Goal: Find specific page/section: Find specific page/section

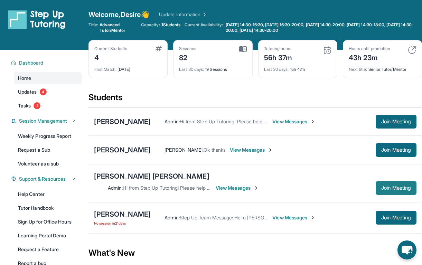
click at [395, 186] on span "Join Meeting" at bounding box center [396, 188] width 30 height 4
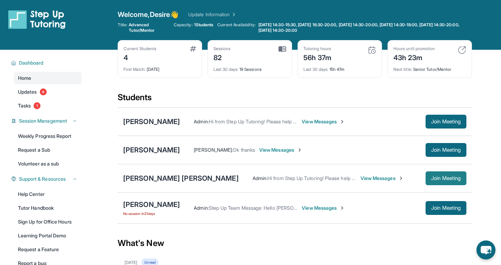
click at [422, 180] on span "Join Meeting" at bounding box center [446, 178] width 30 height 4
click at [422, 176] on span "Join Meeting" at bounding box center [446, 178] width 30 height 4
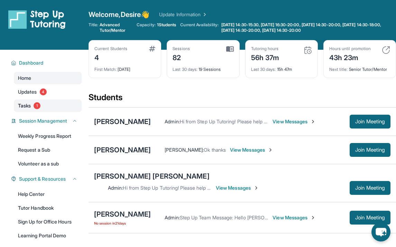
click at [36, 101] on link "Tasks 1" at bounding box center [48, 106] width 68 height 12
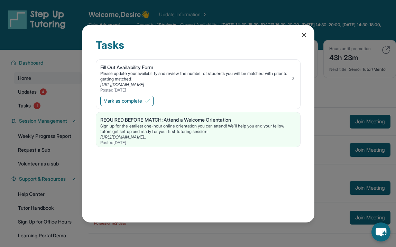
click at [308, 36] on div "Tasks Fill Out Availability Form Please update your availability and review the…" at bounding box center [198, 124] width 232 height 198
click at [295, 38] on div "Tasks Fill Out Availability Form Please update your availability and review the…" at bounding box center [198, 124] width 232 height 198
click at [304, 36] on icon at bounding box center [304, 35] width 7 height 7
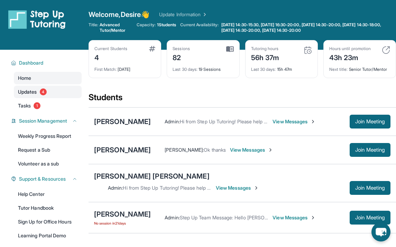
click at [48, 93] on link "Updates 4" at bounding box center [48, 92] width 68 height 12
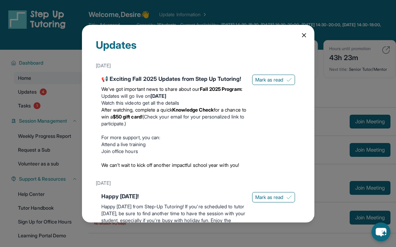
click at [303, 35] on icon at bounding box center [304, 35] width 7 height 7
